Goal: Task Accomplishment & Management: Use online tool/utility

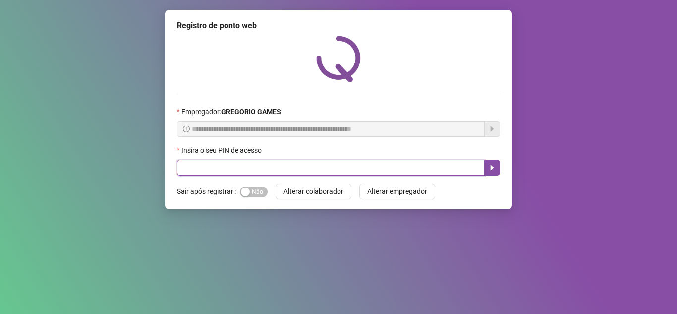
click at [332, 166] on input "text" at bounding box center [331, 168] width 308 height 16
type input "****"
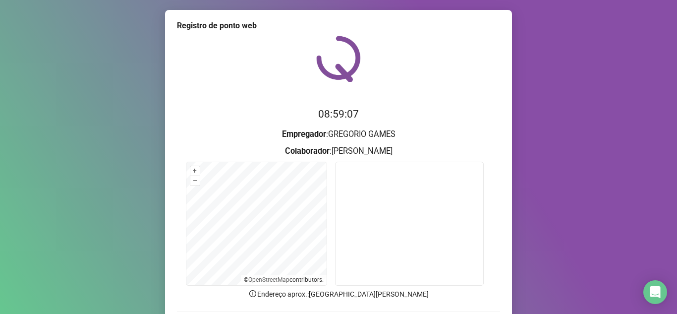
click at [567, 157] on div "Registro de ponto web 08:59:07 Empregador : [PERSON_NAME] : [PERSON_NAME] + – ⇧…" at bounding box center [338, 157] width 677 height 314
click at [583, 162] on div "Registro de ponto web 08:59:35 Empregador : [PERSON_NAME] : [PERSON_NAME] + – ⇧…" at bounding box center [338, 157] width 677 height 314
drag, startPoint x: 620, startPoint y: 136, endPoint x: 625, endPoint y: 133, distance: 5.8
click at [623, 134] on div "Registro de ponto web 08:59:46 Empregador : [PERSON_NAME] : [PERSON_NAME] + – ⇧…" at bounding box center [338, 157] width 677 height 314
click at [512, 156] on div "Registro de ponto web 08:59:53 Empregador : [PERSON_NAME] : [PERSON_NAME] + – ⇧…" at bounding box center [338, 157] width 677 height 314
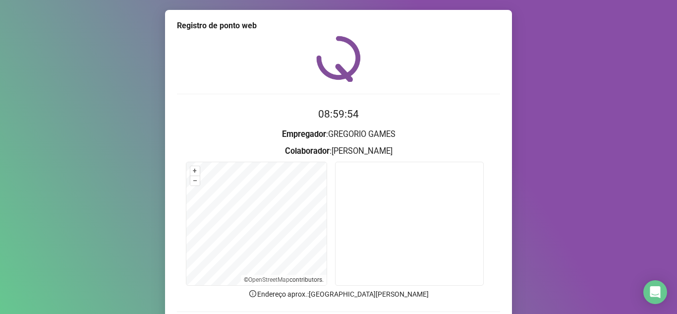
scroll to position [73, 0]
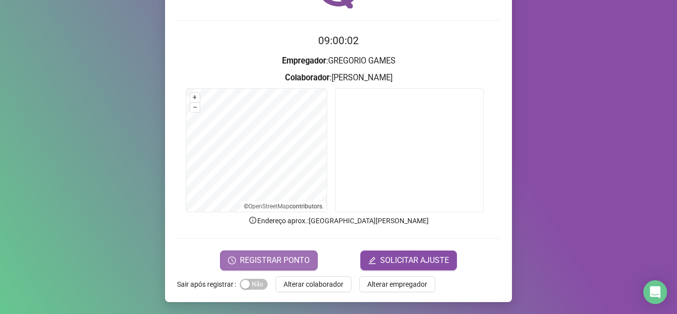
click at [281, 259] on span "REGISTRAR PONTO" at bounding box center [275, 260] width 70 height 12
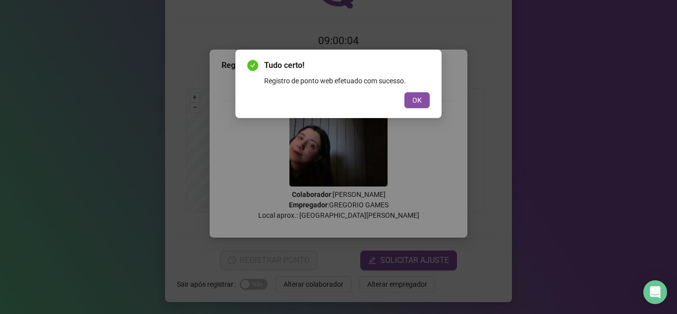
click at [425, 106] on button "OK" at bounding box center [416, 100] width 25 height 16
